Goal: Information Seeking & Learning: Learn about a topic

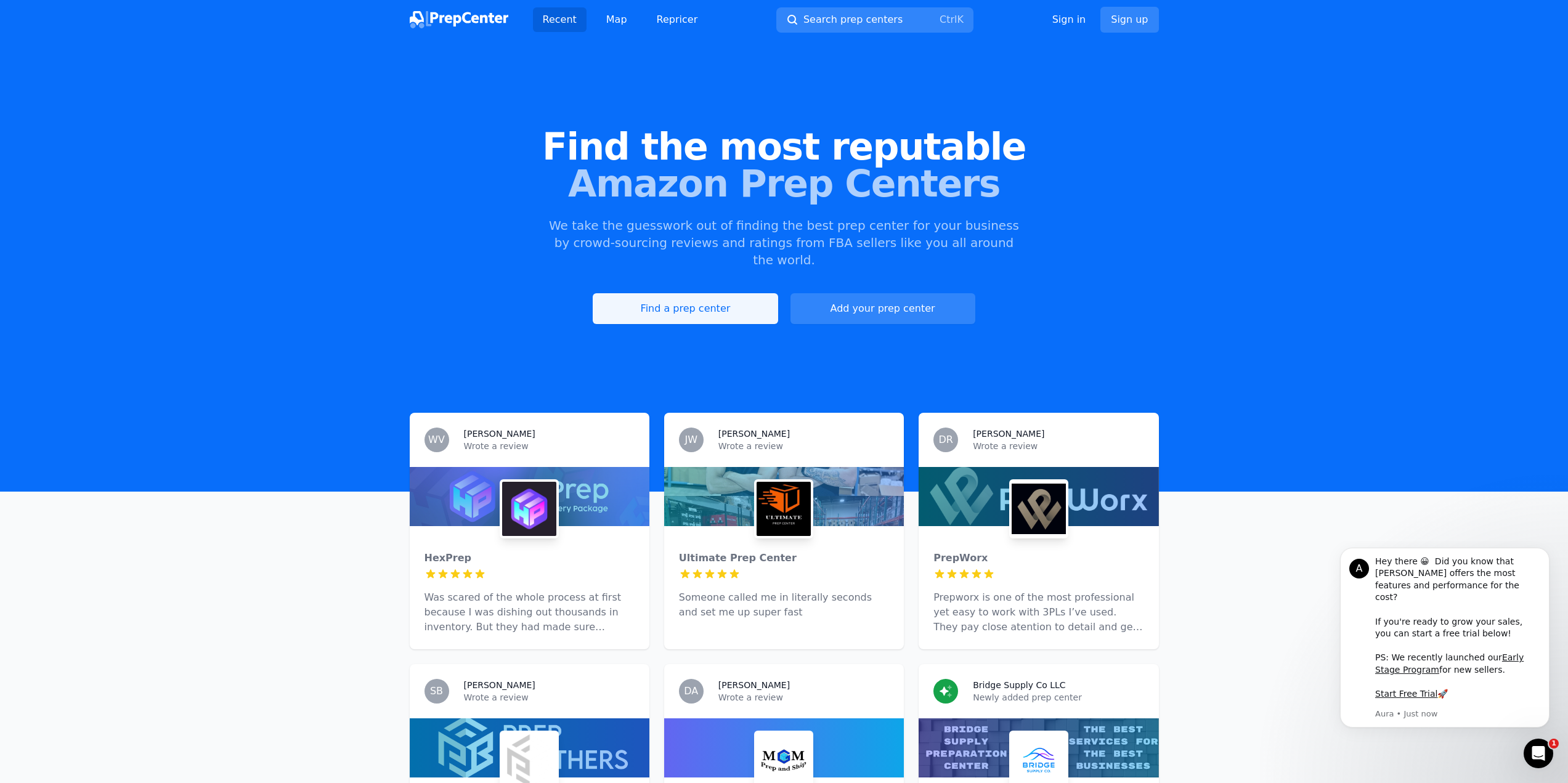
click at [683, 293] on link "Find a prep center" at bounding box center [685, 308] width 185 height 30
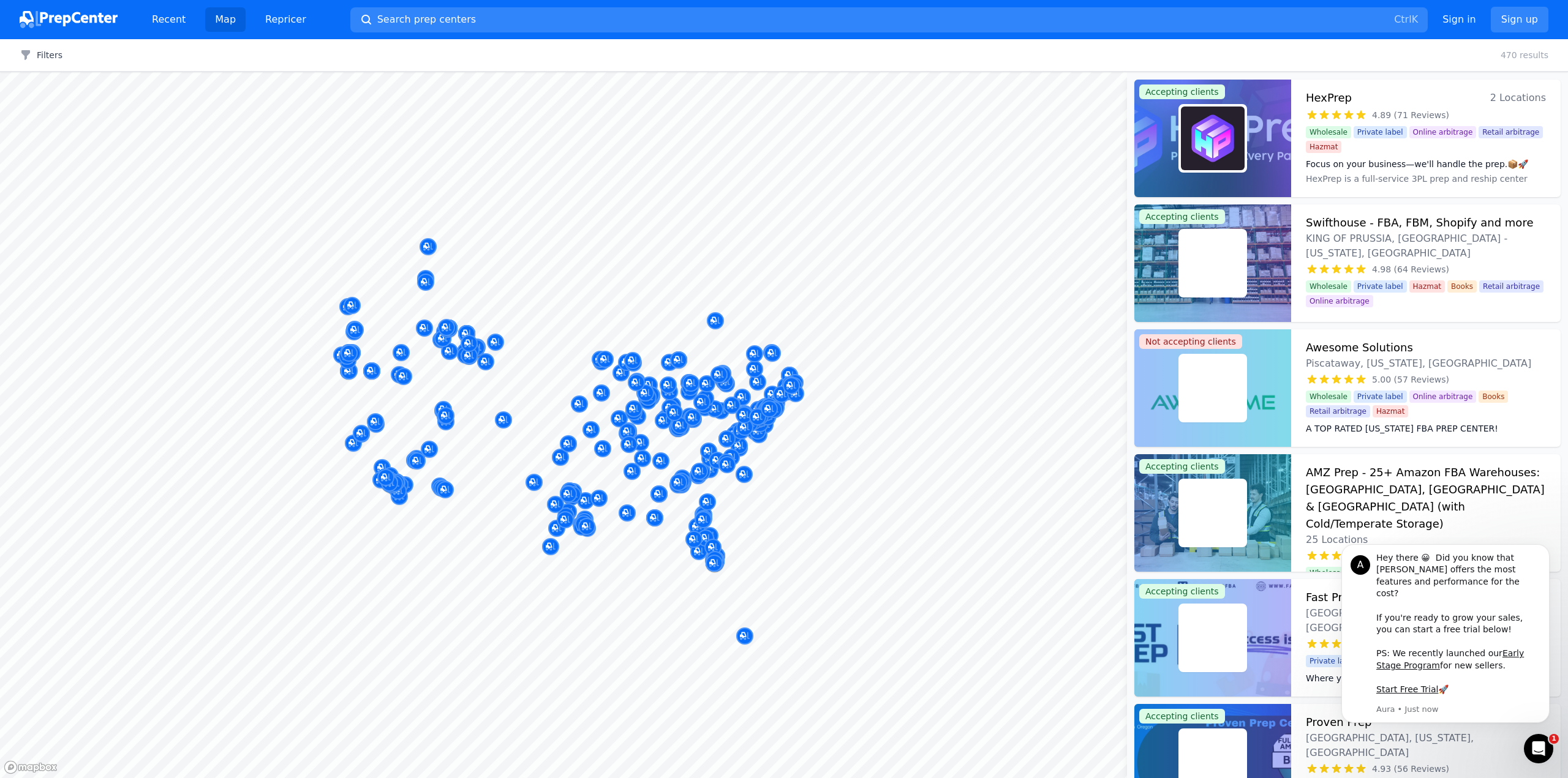
click at [481, 17] on button "Search prep centers Ctrl K" at bounding box center [889, 20] width 1077 height 25
drag, startPoint x: 850, startPoint y: 293, endPoint x: 758, endPoint y: 309, distance: 93.4
click at [758, 309] on div at bounding box center [784, 389] width 1568 height 778
drag, startPoint x: 387, startPoint y: 162, endPoint x: 469, endPoint y: 174, distance: 82.9
click at [469, 174] on div at bounding box center [784, 389] width 1568 height 778
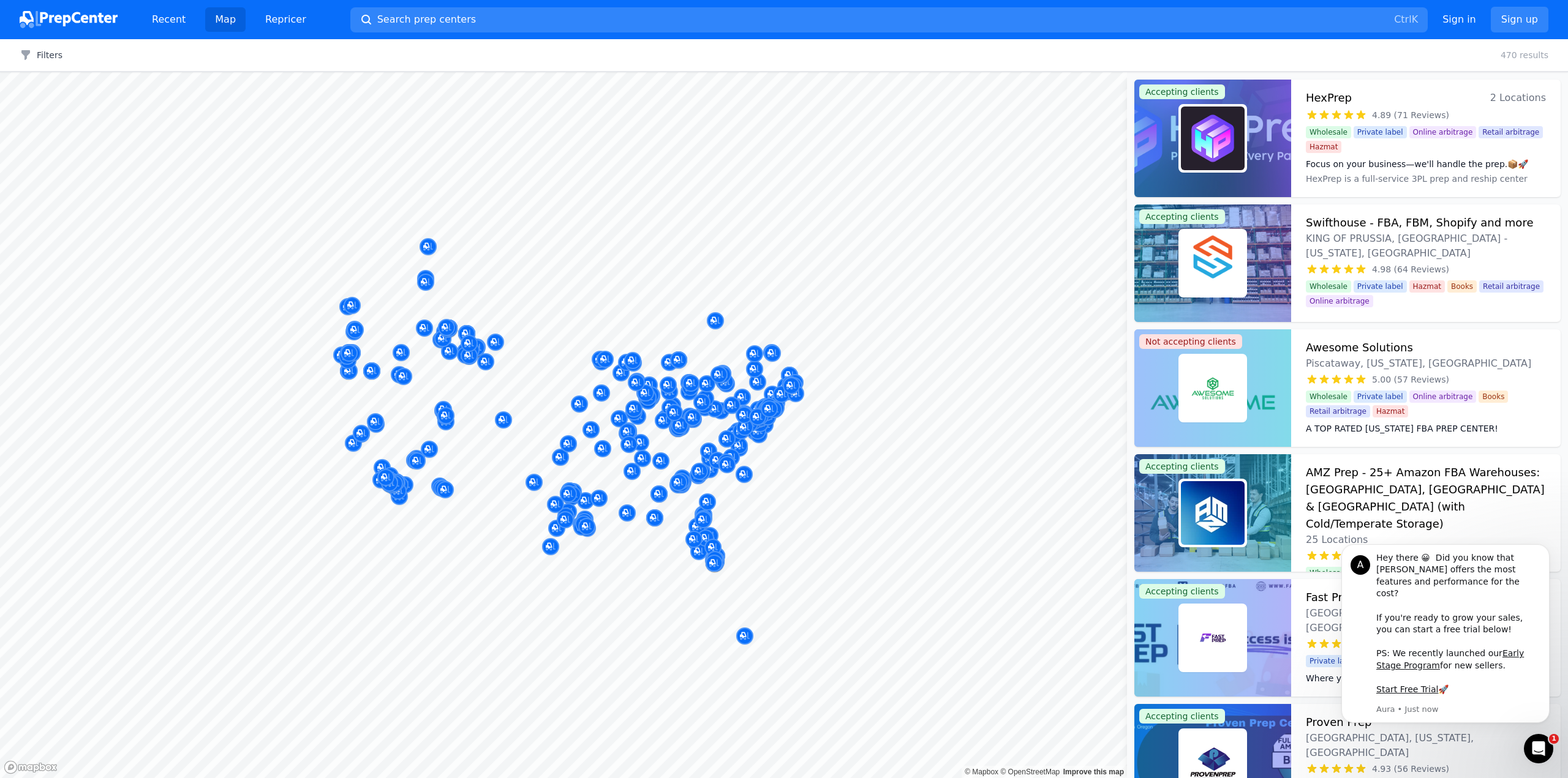
drag, startPoint x: 21, startPoint y: 56, endPoint x: 30, endPoint y: 54, distance: 9.2
click at [24, 55] on div at bounding box center [784, 389] width 1568 height 778
click at [207, 147] on div at bounding box center [784, 389] width 1568 height 778
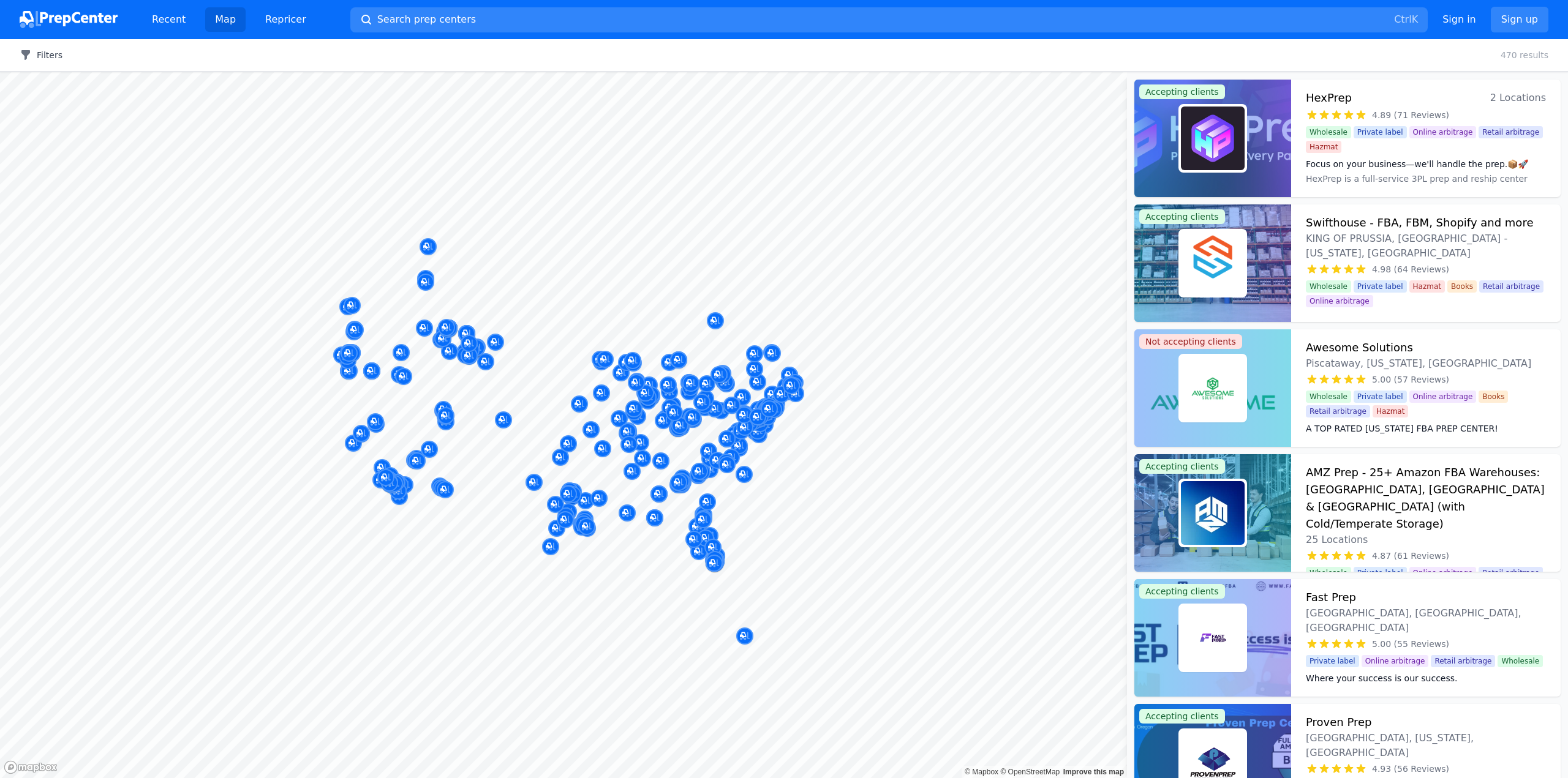
drag, startPoint x: 0, startPoint y: 0, endPoint x: 43, endPoint y: 54, distance: 69.0
click at [43, 54] on button "Filters" at bounding box center [41, 55] width 43 height 12
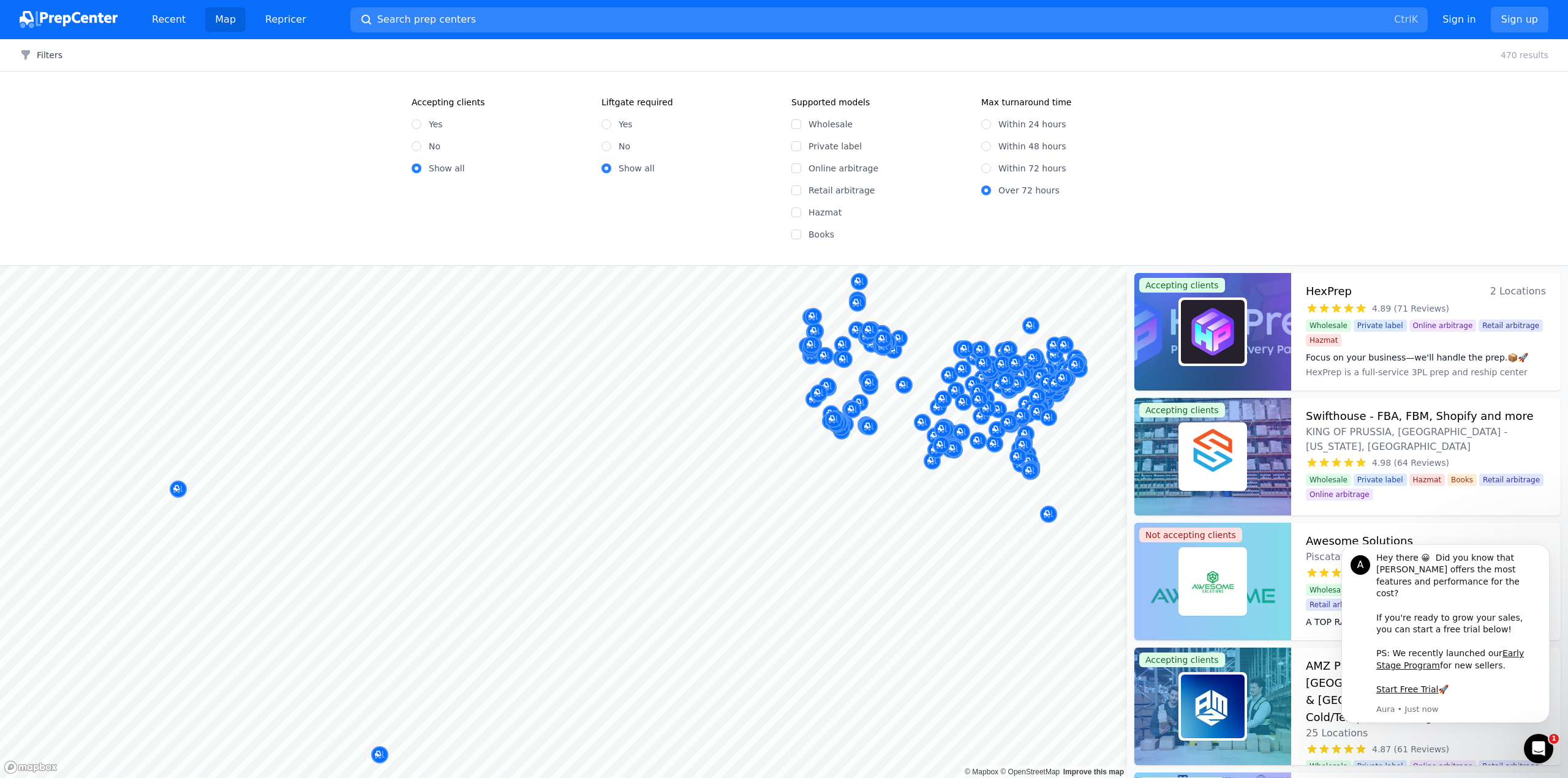
click at [909, 234] on div "Filters Filters Clear all 470 results Accepting clients Yes No Show all Liftgat…" at bounding box center [784, 408] width 1568 height 739
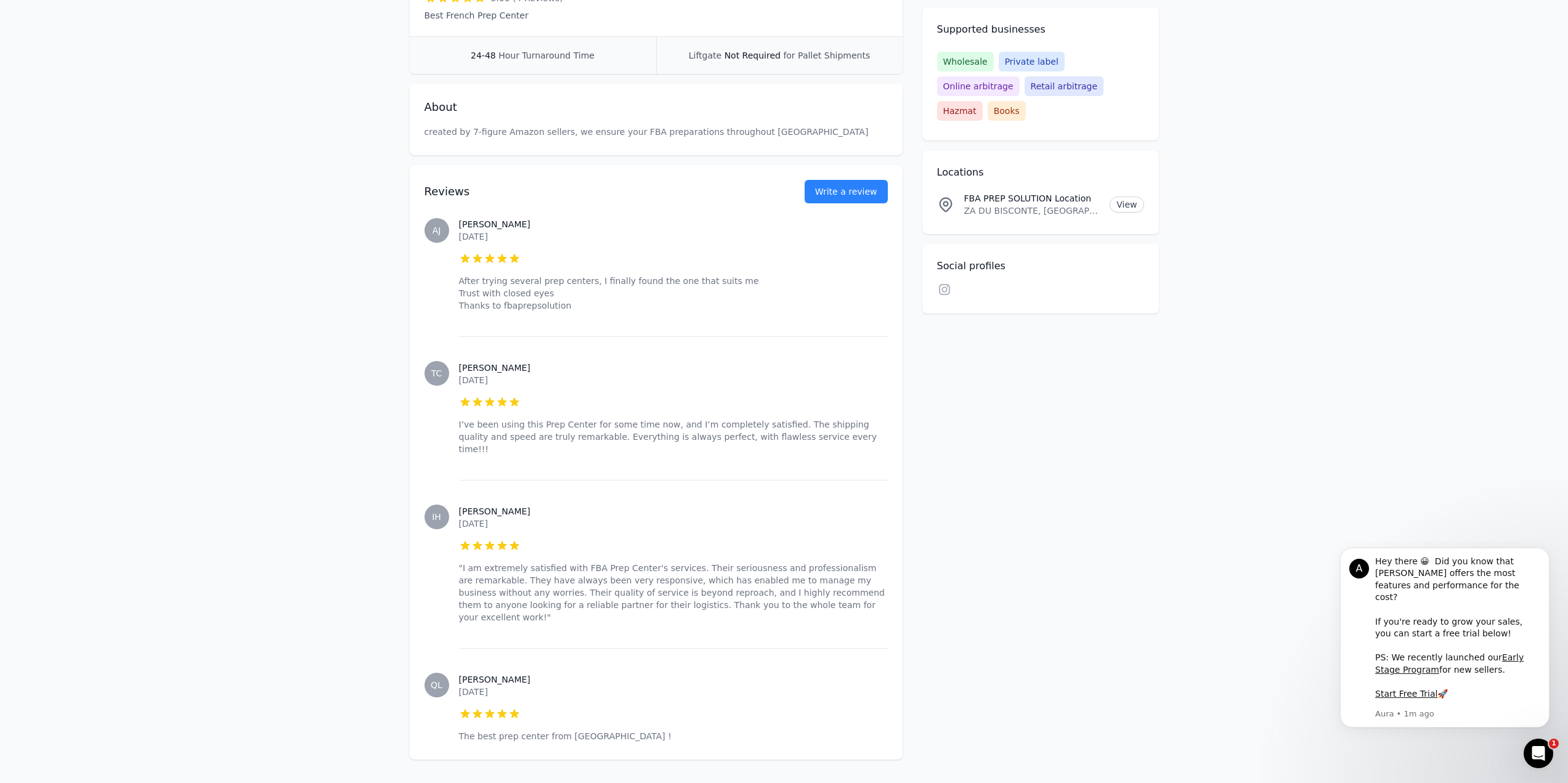
scroll to position [308, 0]
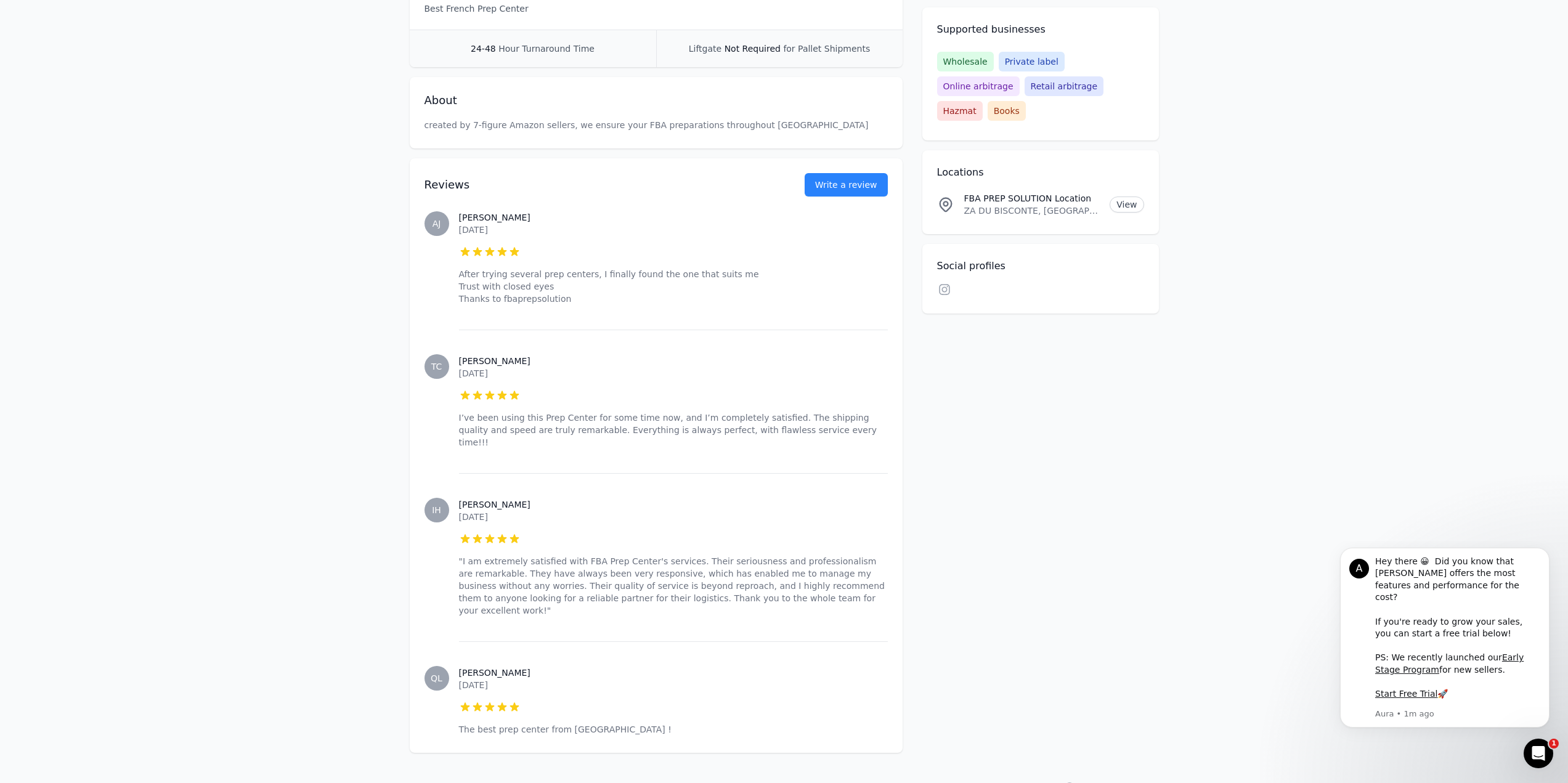
click at [281, 422] on main "Accepting clients Claim business FBA PREP SOLUTION 5.00 (4 Reviews) Best French…" at bounding box center [784, 261] width 1568 height 982
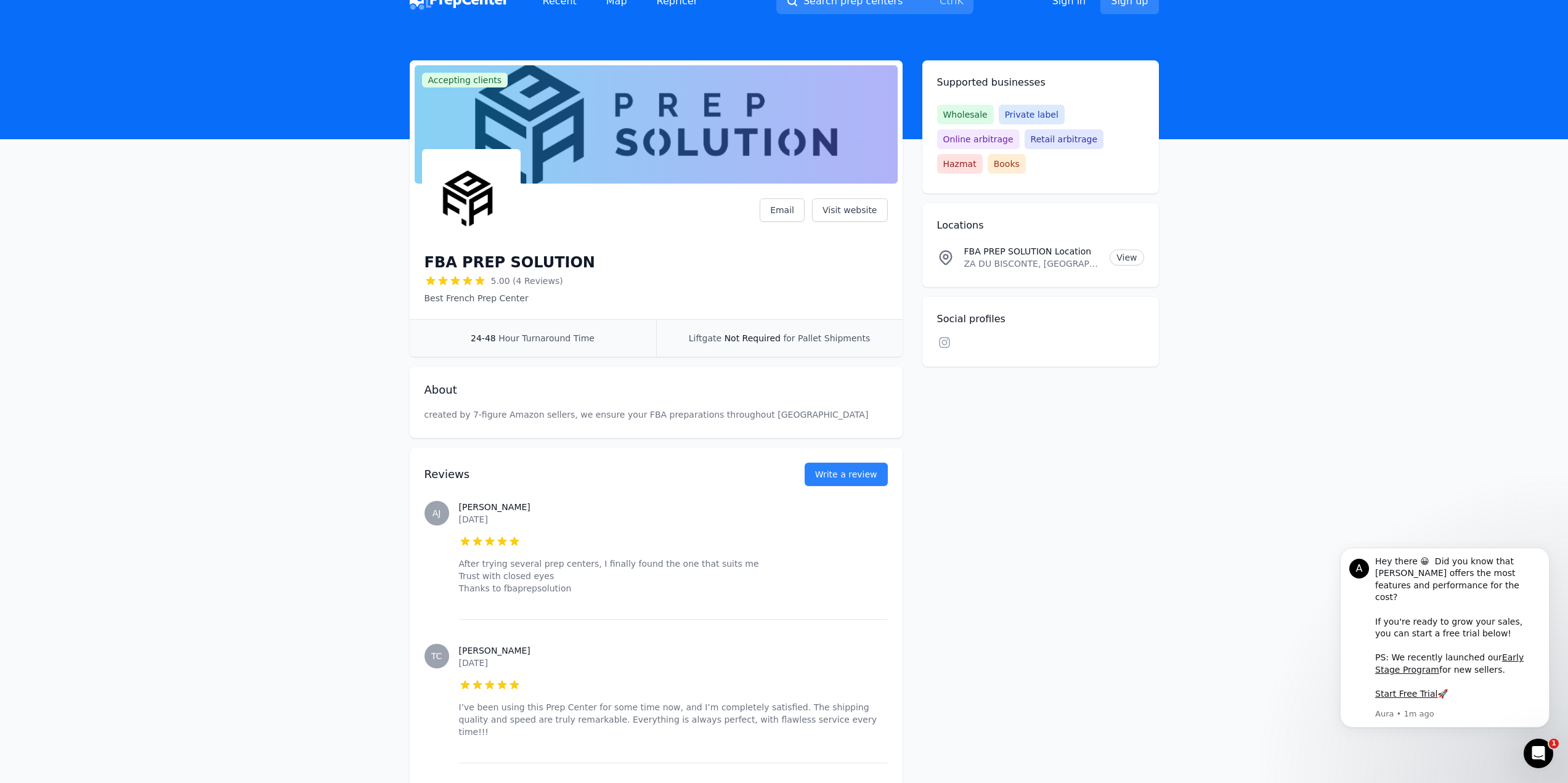
scroll to position [0, 0]
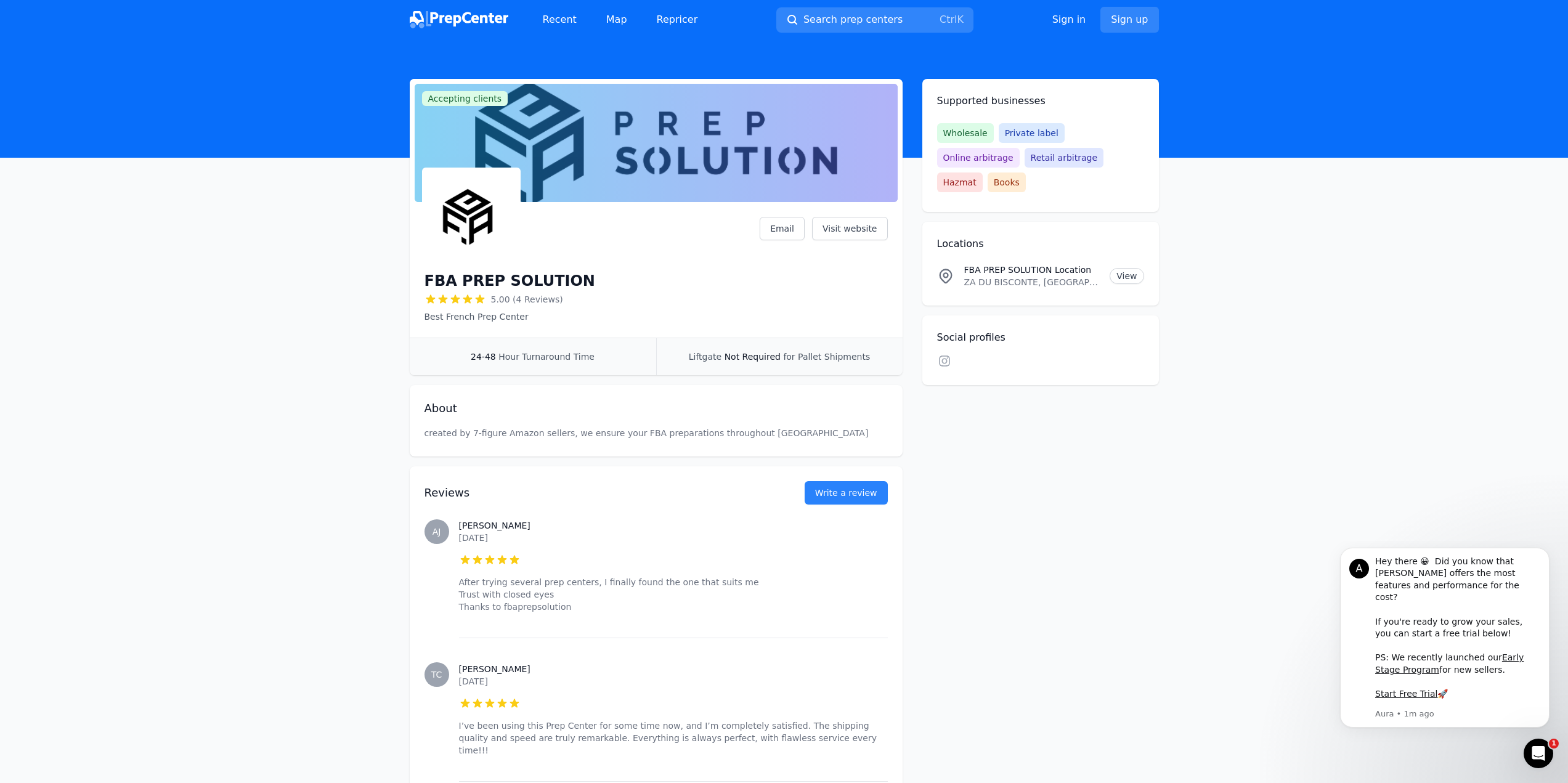
click at [407, 421] on div "Accepting clients Claim business FBA PREP SOLUTION 5.00 (4 Reviews) Best French…" at bounding box center [784, 570] width 789 height 982
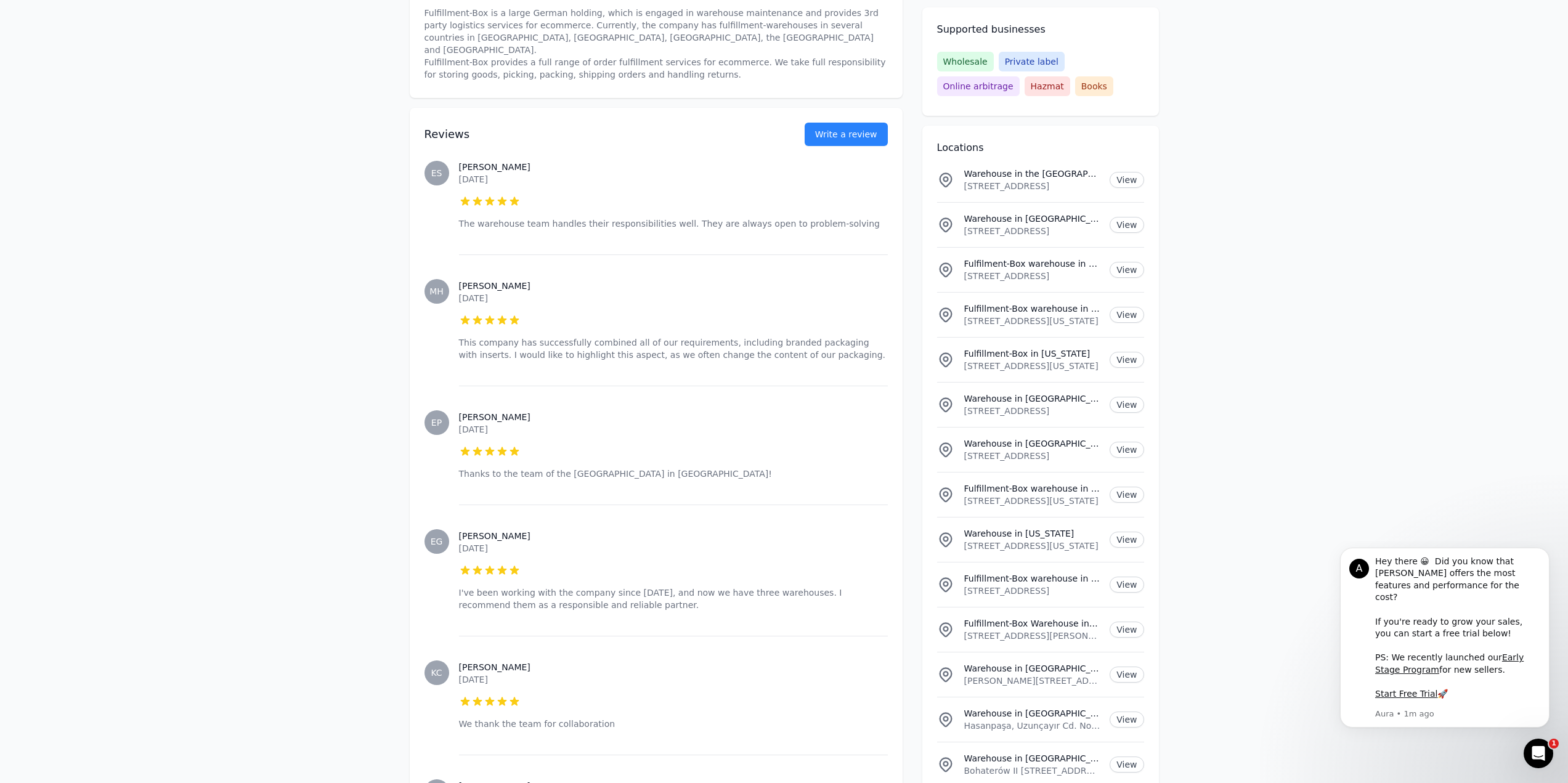
scroll to position [431, 0]
